Goal: Find specific page/section: Find specific page/section

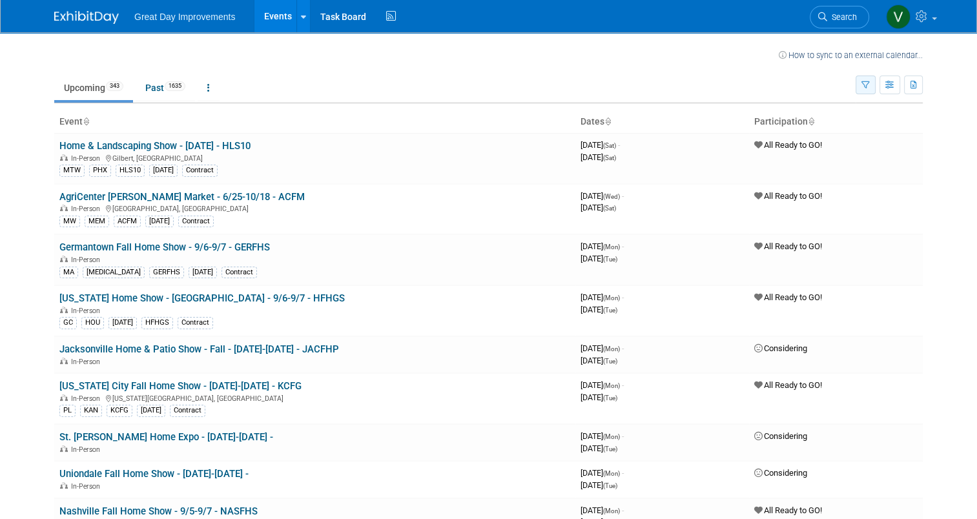
click at [870, 82] on icon "button" at bounding box center [866, 85] width 8 height 8
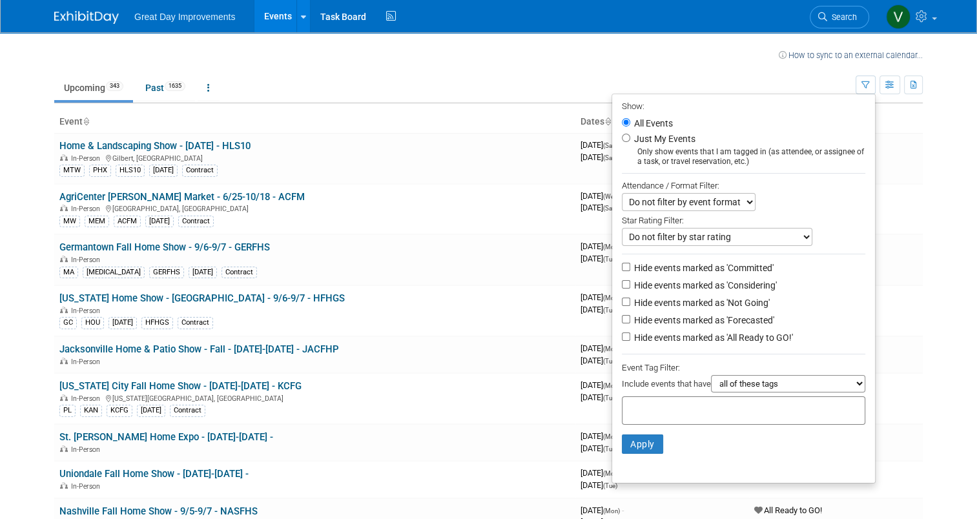
click at [659, 403] on input "text" at bounding box center [679, 408] width 103 height 13
click at [759, 390] on select "all of these tags any one of these tags only and exactly these specific tags" at bounding box center [788, 383] width 154 height 17
select select "any"
click at [717, 375] on select "all of these tags any one of these tags only and exactly these specific tags" at bounding box center [788, 383] width 154 height 17
click at [718, 415] on div at bounding box center [744, 411] width 244 height 28
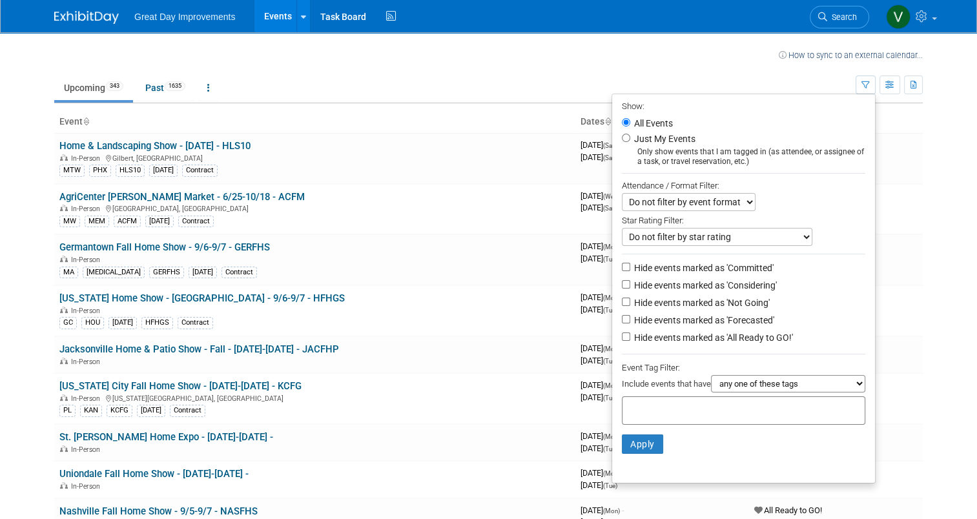
click at [657, 408] on input "text" at bounding box center [679, 408] width 103 height 13
type input "SEA"
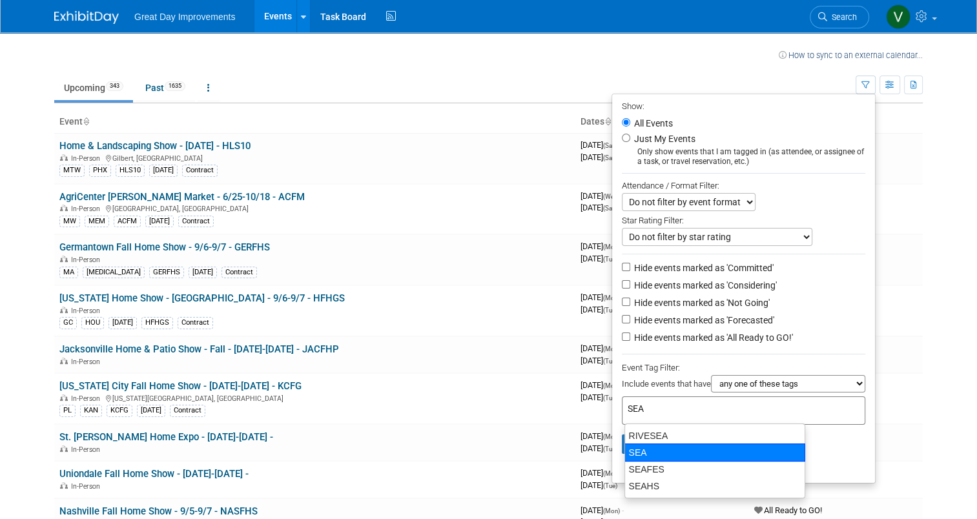
click at [653, 447] on div "SEA" at bounding box center [715, 453] width 181 height 18
type input "SEA"
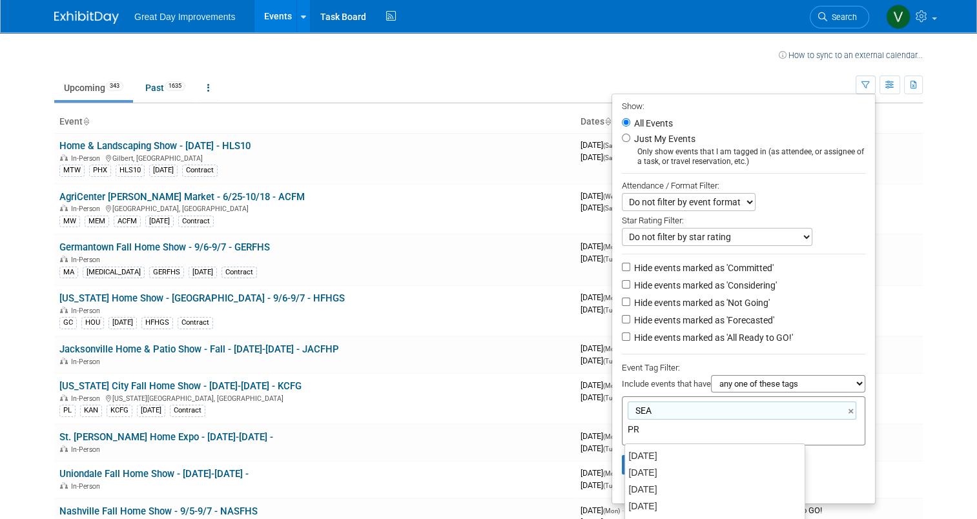
type input "PRT"
click at [643, 455] on div "PRT" at bounding box center [715, 456] width 181 height 18
type input "SEA, PRT"
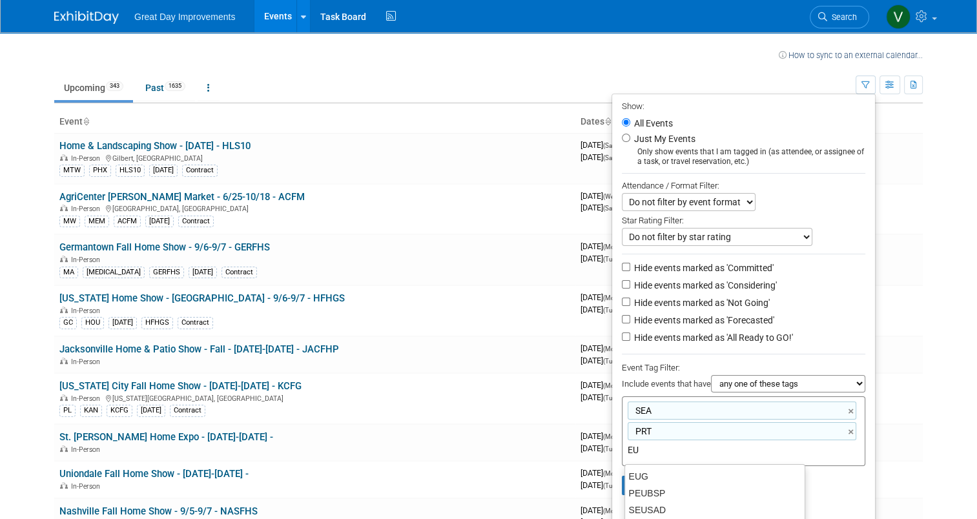
type input "EUG"
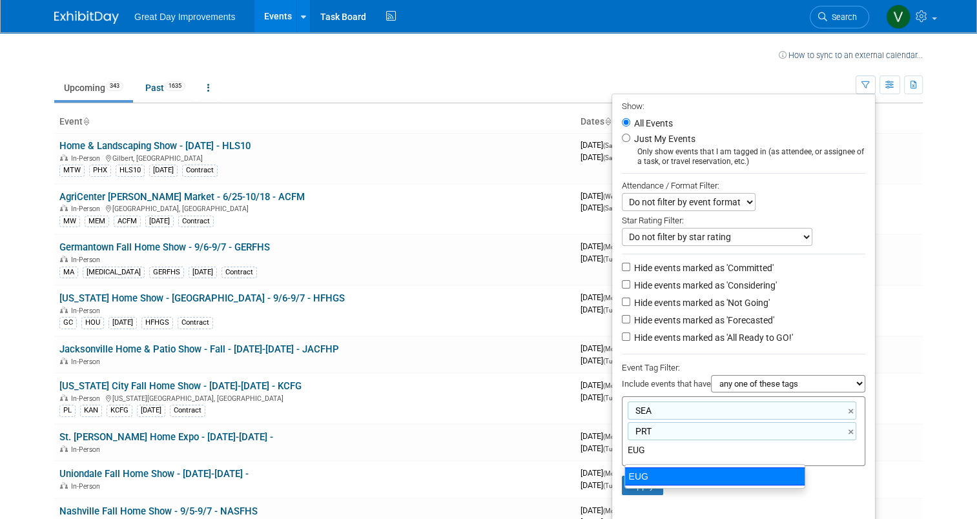
click at [647, 470] on div "EUG" at bounding box center [715, 477] width 181 height 18
type input "SEA, PRT, EUG"
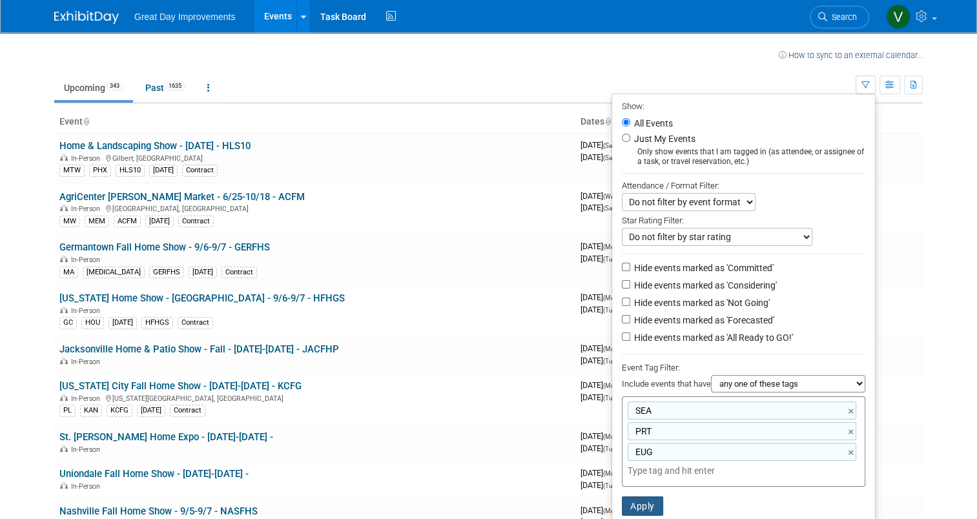
click at [649, 503] on button "Apply" at bounding box center [642, 506] width 41 height 19
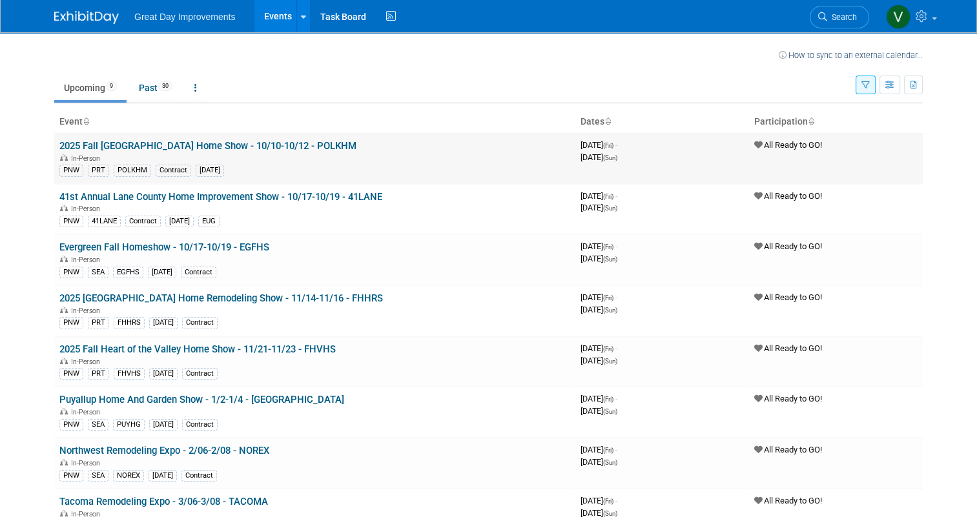
click at [238, 147] on link "2025 Fall [GEOGRAPHIC_DATA] Home Show - 10/10-10/12 - POLKHM" at bounding box center [207, 146] width 297 height 12
click at [136, 140] on link "2025 Fall [GEOGRAPHIC_DATA] Home Show - 10/10-10/12 - POLKHM" at bounding box center [207, 146] width 297 height 12
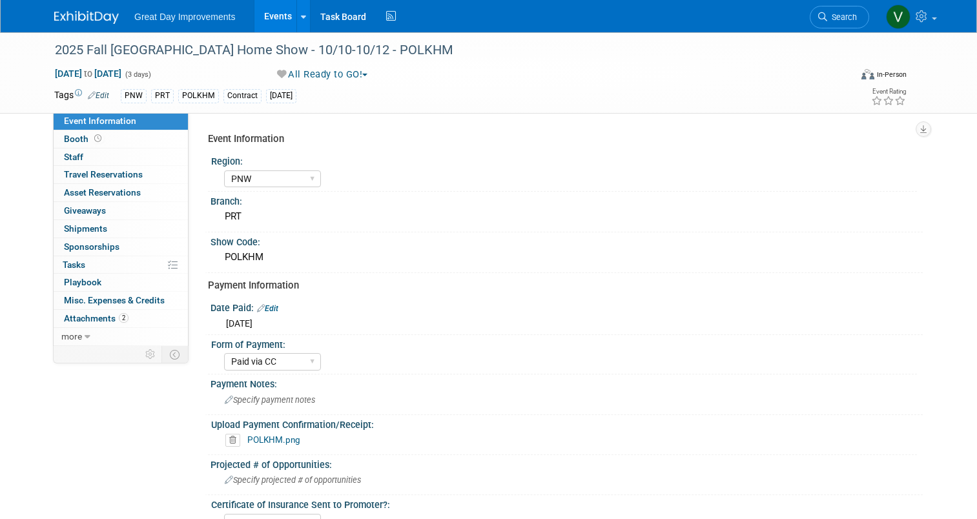
select select "PNW"
select select "Paid via CC"
select select "Yes"
select select "PNW"
select select "Paid via CC"
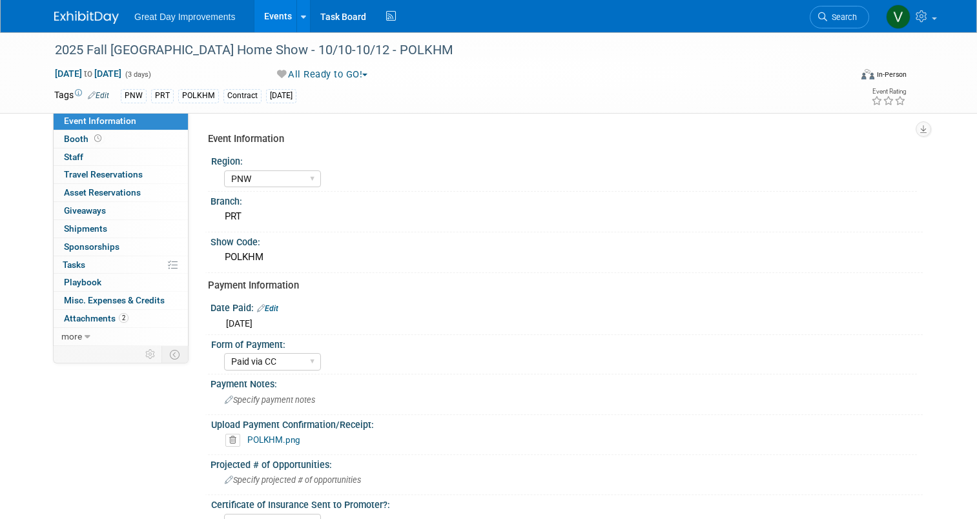
select select "Yes"
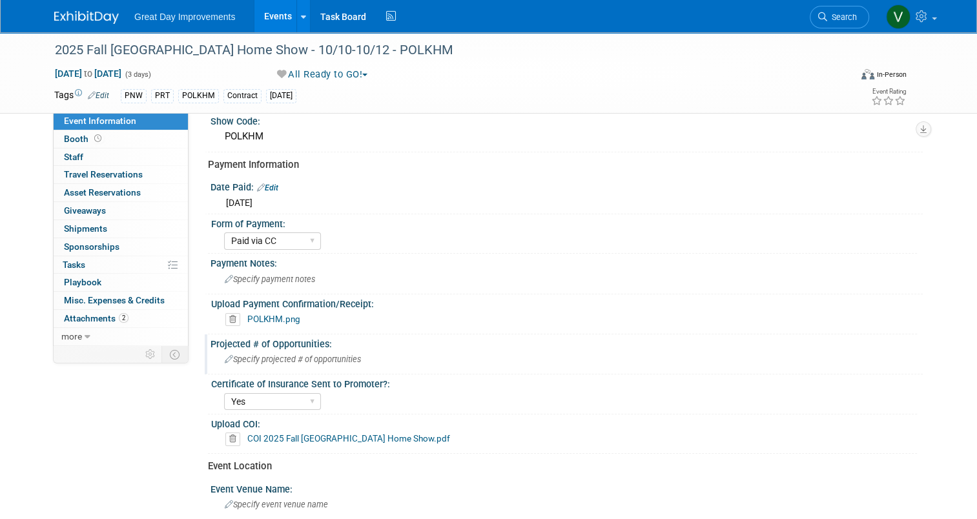
scroll to position [129, 0]
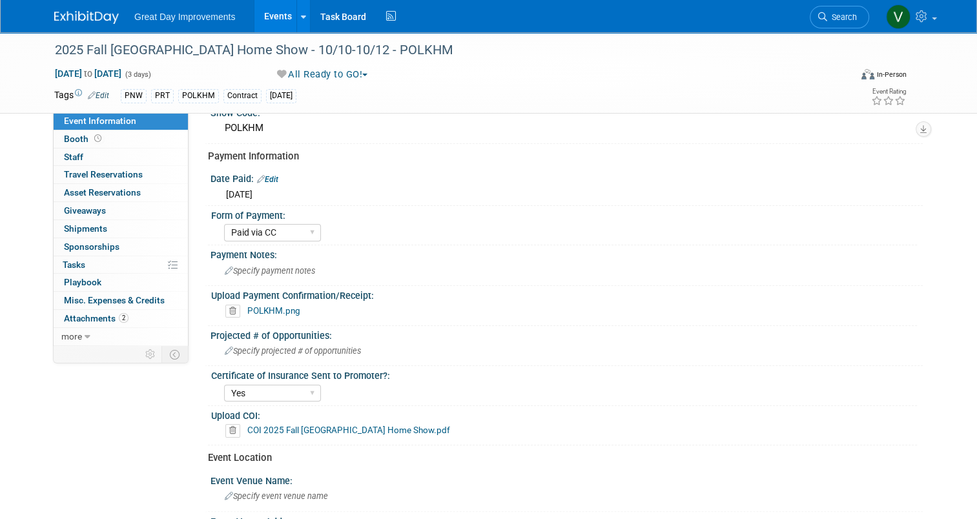
click at [286, 309] on link "POLKHM.png" at bounding box center [273, 311] width 53 height 10
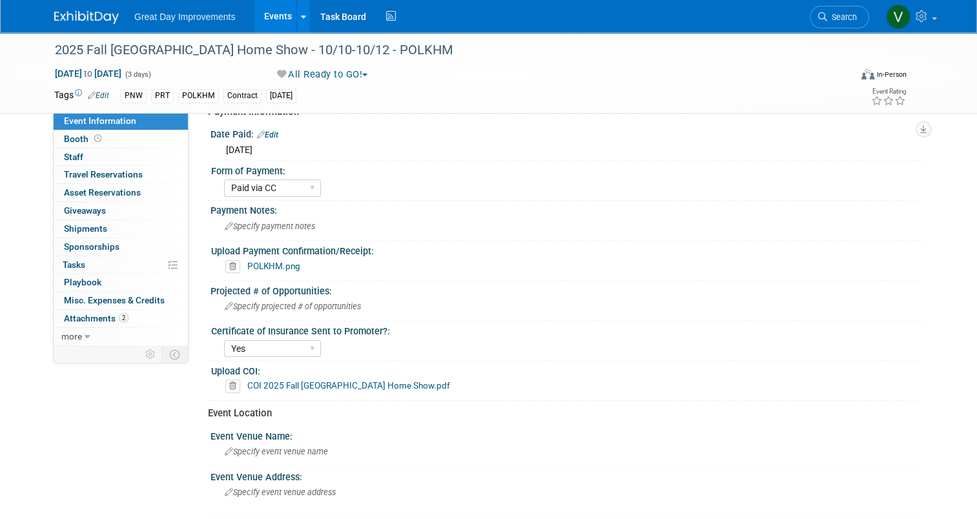
scroll to position [194, 0]
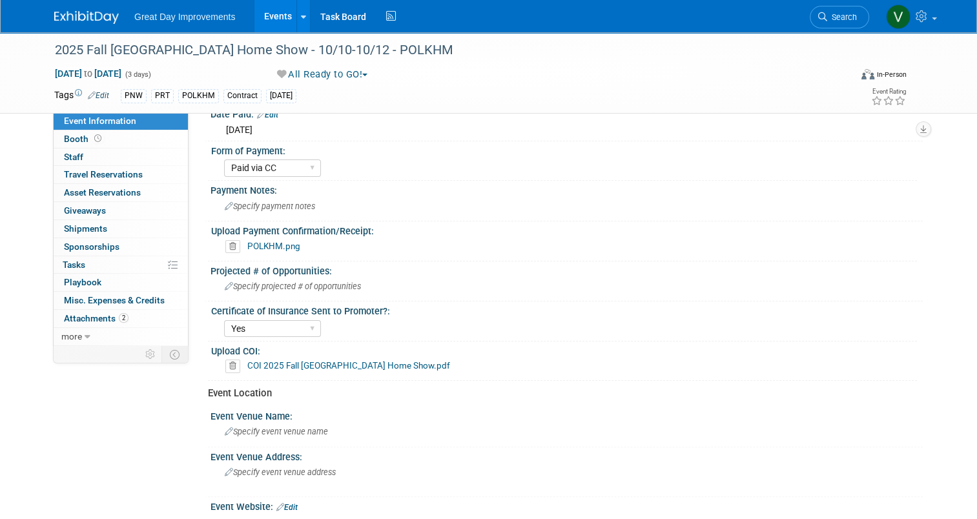
click at [303, 362] on link "COI 2025 Fall Polk County Home Show.pdf" at bounding box center [348, 365] width 203 height 10
